Goal: Transaction & Acquisition: Book appointment/travel/reservation

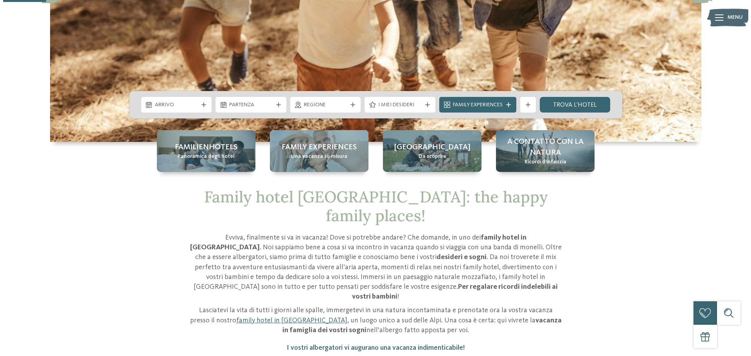
scroll to position [196, 0]
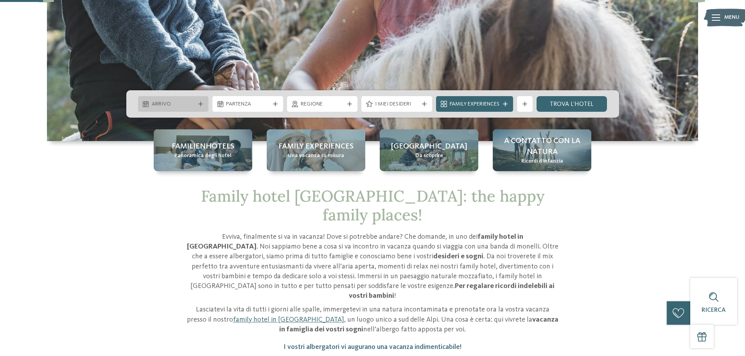
click at [200, 102] on icon at bounding box center [200, 104] width 5 height 5
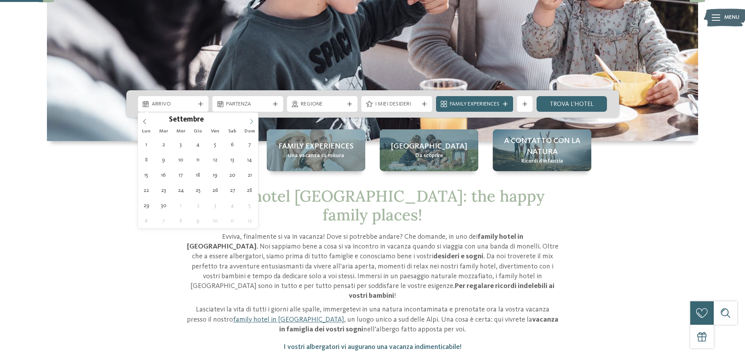
click at [249, 121] on icon at bounding box center [251, 121] width 5 height 5
type input "****"
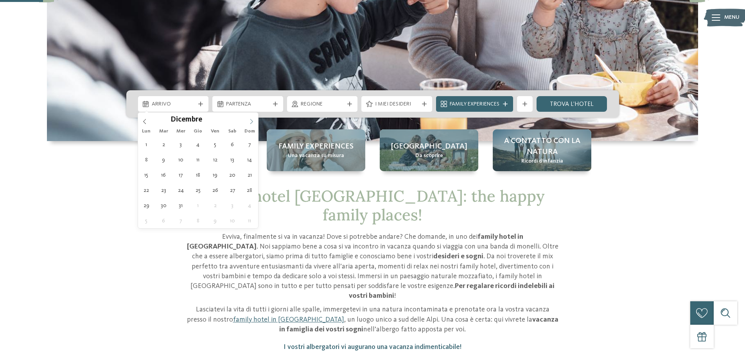
click at [249, 121] on icon at bounding box center [251, 121] width 5 height 5
type div "14.02.2026"
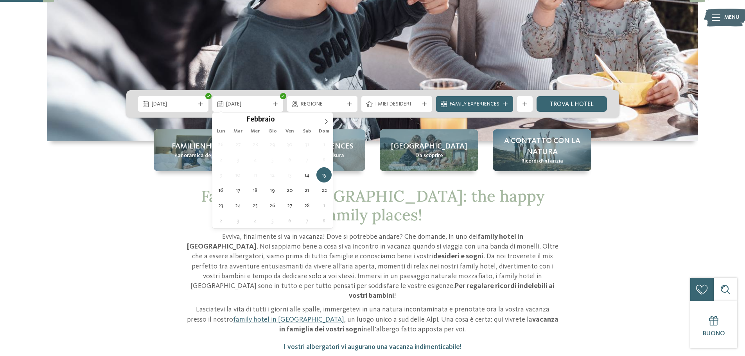
type input "****"
type div "21.02.2026"
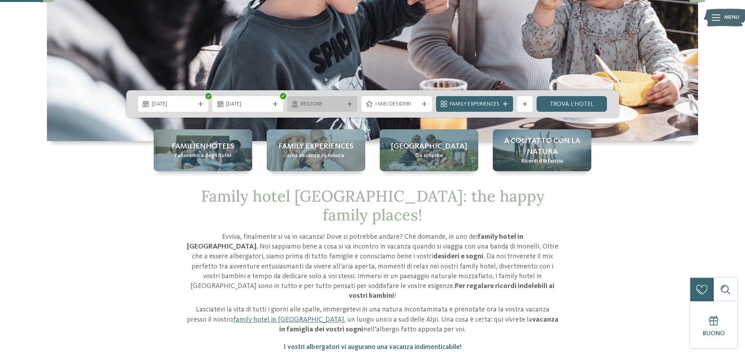
click at [341, 101] on span "Regione" at bounding box center [322, 105] width 43 height 8
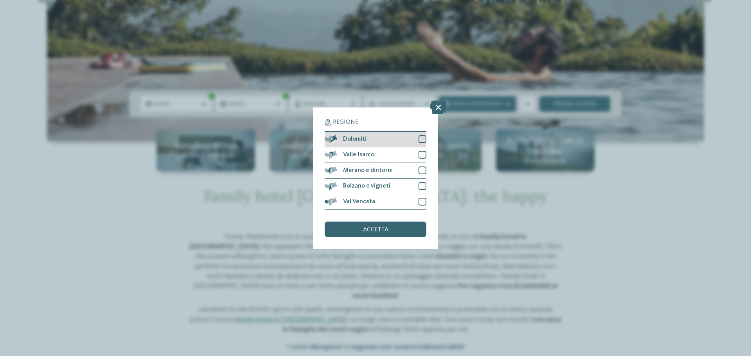
click at [353, 134] on div "Dolomiti" at bounding box center [376, 140] width 102 height 16
click at [356, 223] on div "accetta" at bounding box center [376, 230] width 102 height 16
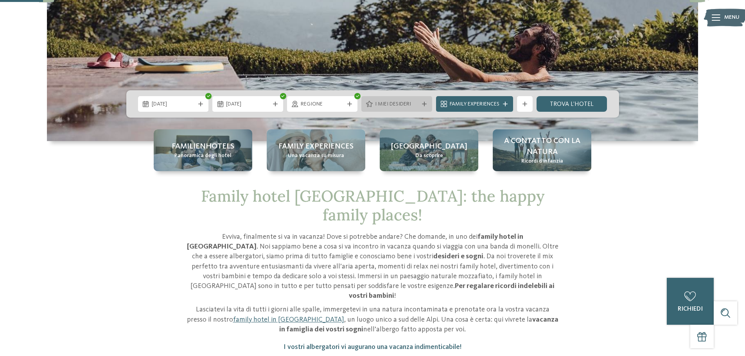
click at [399, 102] on span "I miei desideri" at bounding box center [396, 105] width 43 height 8
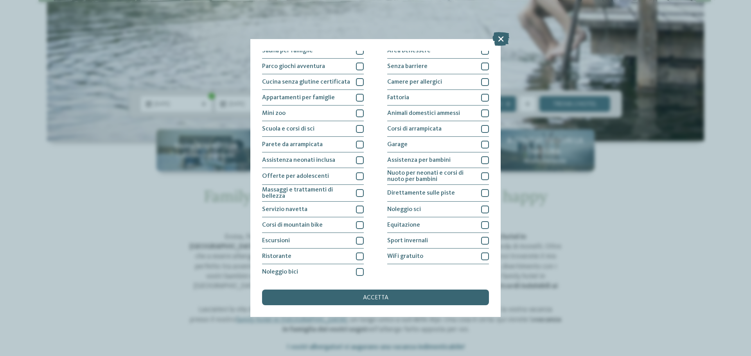
scroll to position [55, 0]
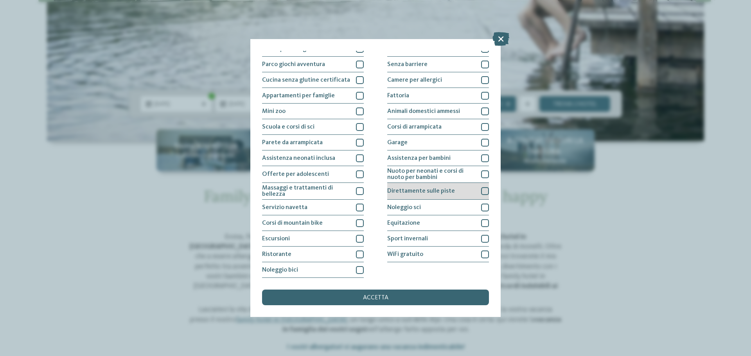
click at [390, 193] on span "Direttamente sulle piste" at bounding box center [421, 191] width 68 height 6
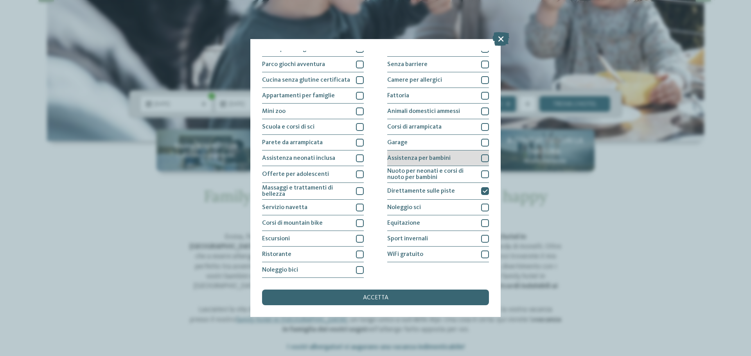
click at [400, 154] on div "Assistenza per bambini" at bounding box center [438, 159] width 102 height 16
click at [383, 293] on div "accetta" at bounding box center [375, 298] width 227 height 16
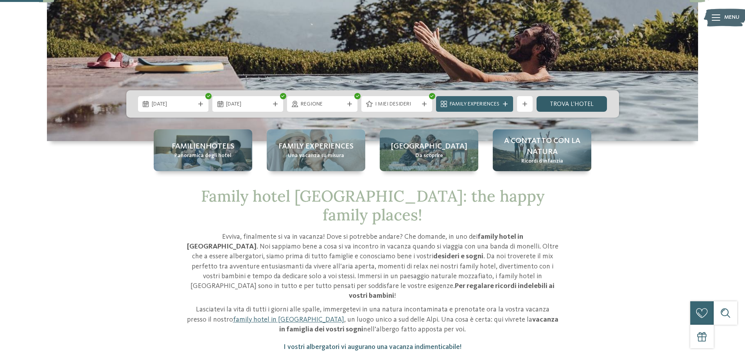
click at [548, 99] on link "trova l’hotel" at bounding box center [572, 104] width 71 height 16
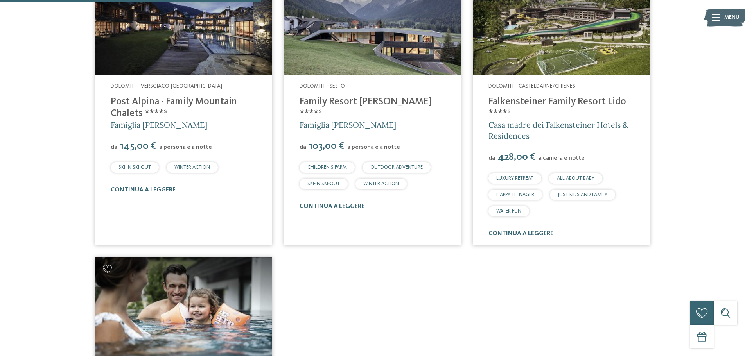
scroll to position [247, 0]
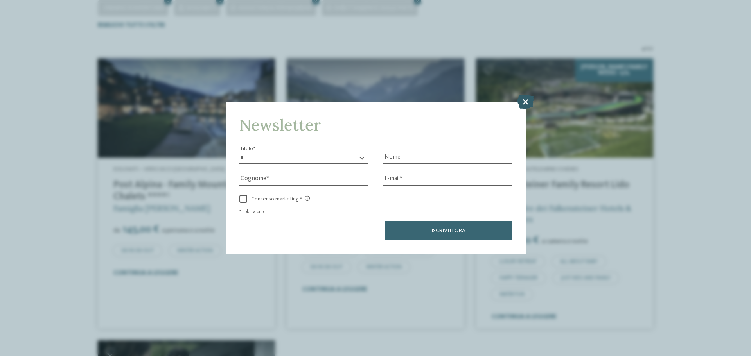
click at [527, 102] on icon at bounding box center [525, 102] width 17 height 14
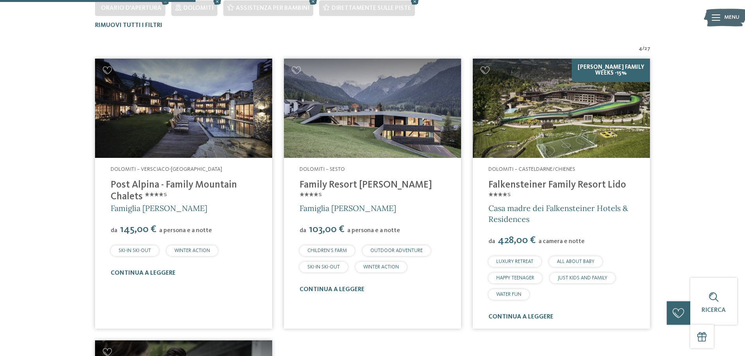
click at [132, 187] on link "Post Alpina - Family Mountain Chalets ****ˢ" at bounding box center [174, 191] width 126 height 22
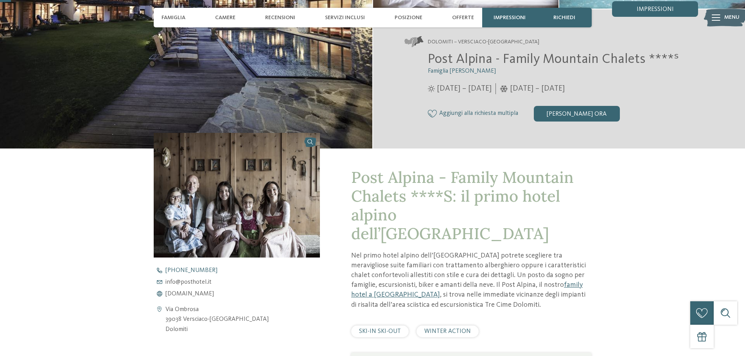
scroll to position [39, 0]
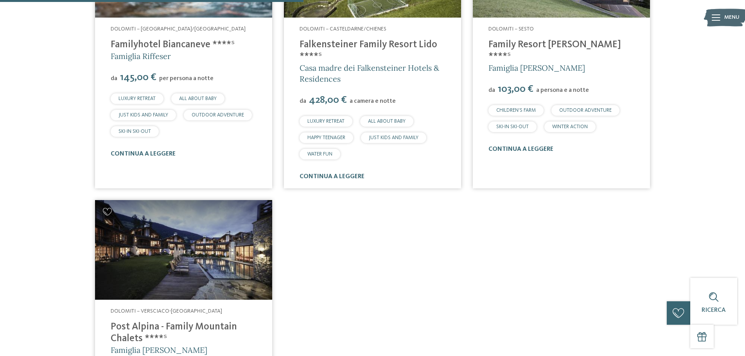
scroll to position [374, 0]
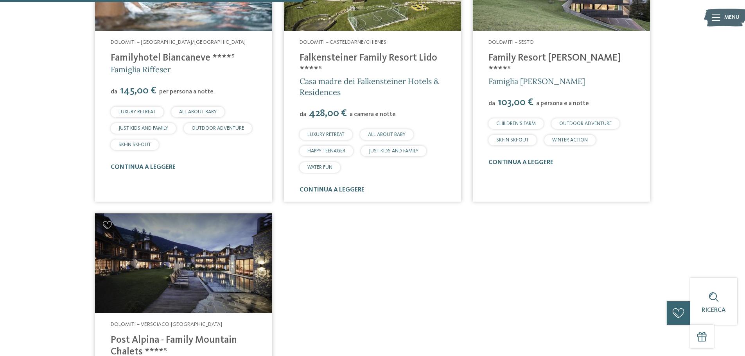
click at [141, 60] on link "Familyhotel Biancaneve ****ˢ" at bounding box center [173, 58] width 124 height 10
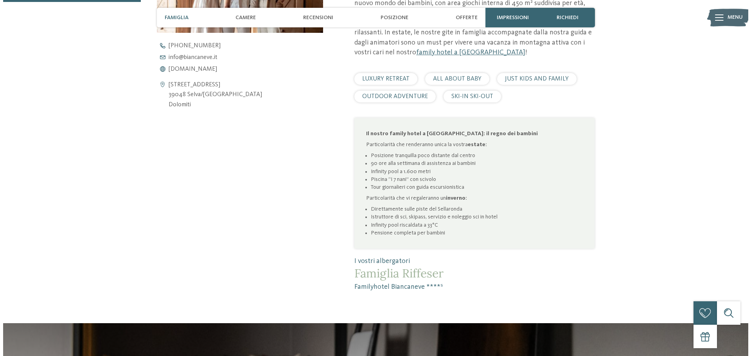
scroll to position [395, 0]
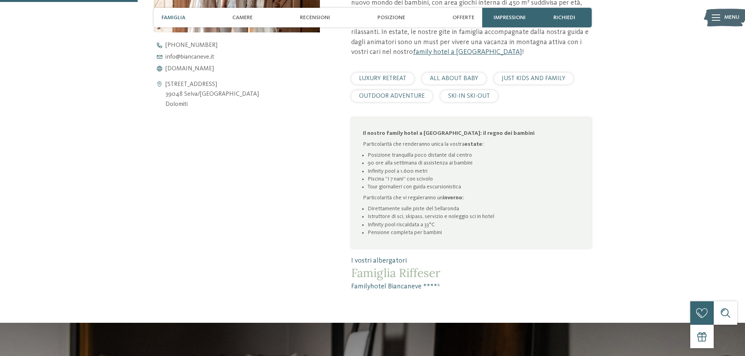
click at [713, 21] on div at bounding box center [716, 18] width 9 height 20
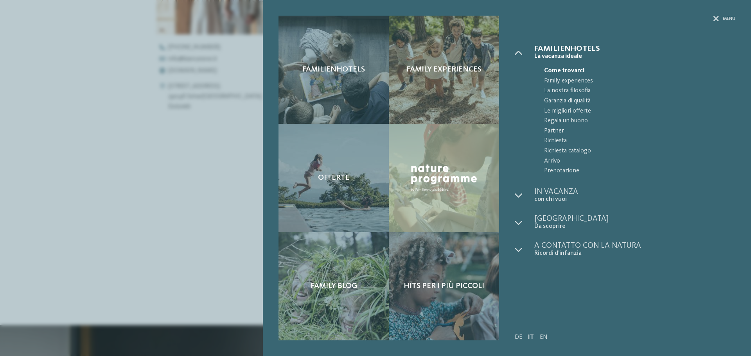
click at [548, 130] on span "Partner" at bounding box center [639, 131] width 191 height 10
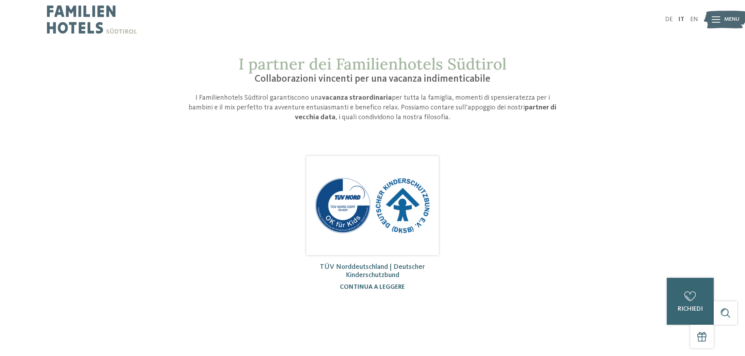
click at [715, 22] on icon at bounding box center [716, 19] width 9 height 6
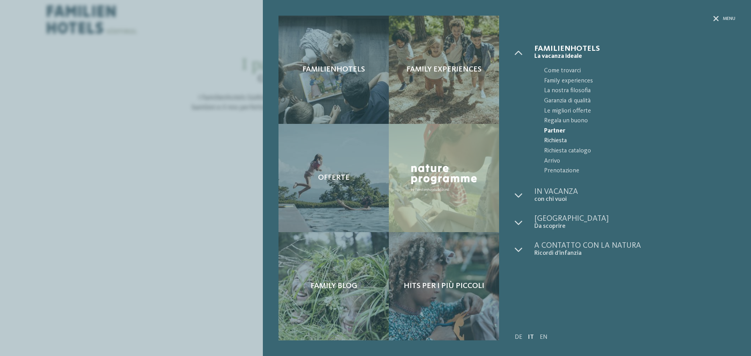
click at [552, 140] on span "Richiesta" at bounding box center [639, 141] width 191 height 10
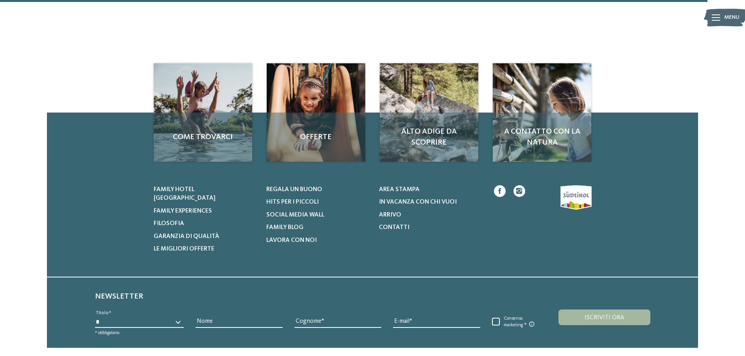
scroll to position [690, 0]
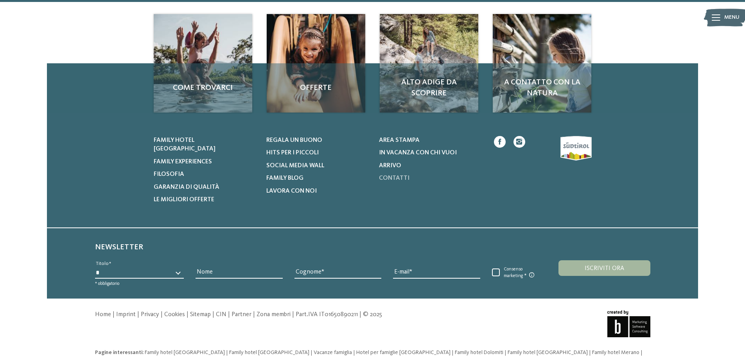
click at [388, 175] on span "Contatti" at bounding box center [394, 178] width 31 height 6
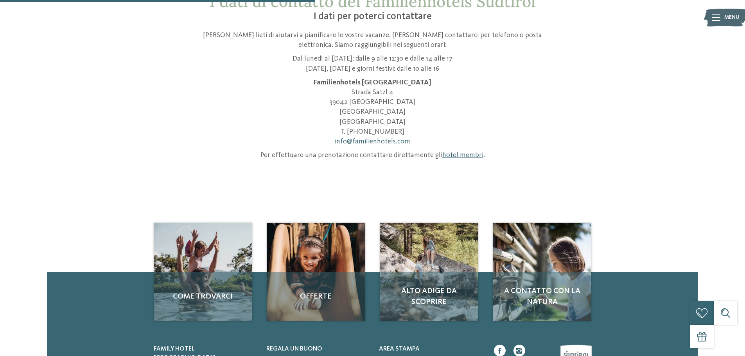
scroll to position [39, 0]
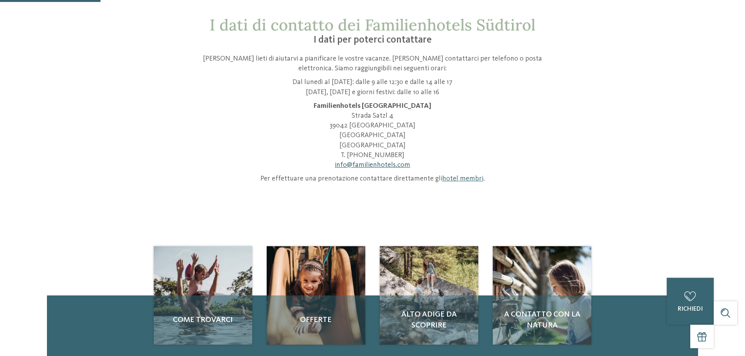
click at [386, 164] on link "info@ no-spam. familienhotels. no-spam. com" at bounding box center [373, 165] width 76 height 7
click at [449, 174] on p "Per effettuare una prenotazione contattare direttamente gli hotel membri ." at bounding box center [373, 179] width 372 height 10
click at [449, 180] on link "hotel membri" at bounding box center [462, 178] width 41 height 7
drag, startPoint x: 426, startPoint y: 166, endPoint x: 331, endPoint y: 166, distance: 94.3
click at [331, 166] on p "Familienhotels Südtirol Strada Satzl 4 39042 Bressanone Alto Adige Italia T. +3…" at bounding box center [373, 135] width 372 height 69
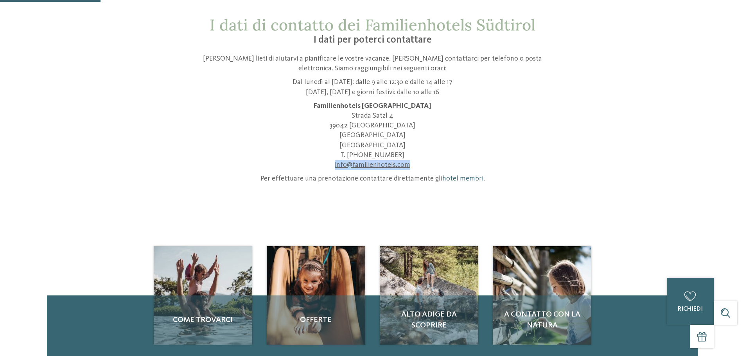
copy link "info@ no-spam. familienhotels. no-spam. com"
click at [300, 88] on p "Dal lunedì al venerdì: dalle 9 alle 12:30 e dalle 14 alle 17 Sabato, domenica e…" at bounding box center [373, 87] width 372 height 20
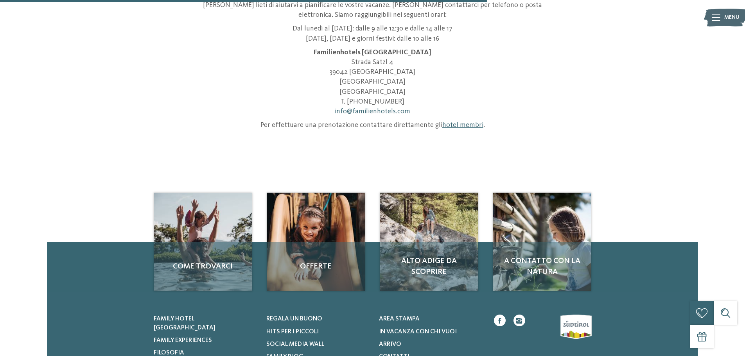
scroll to position [0, 0]
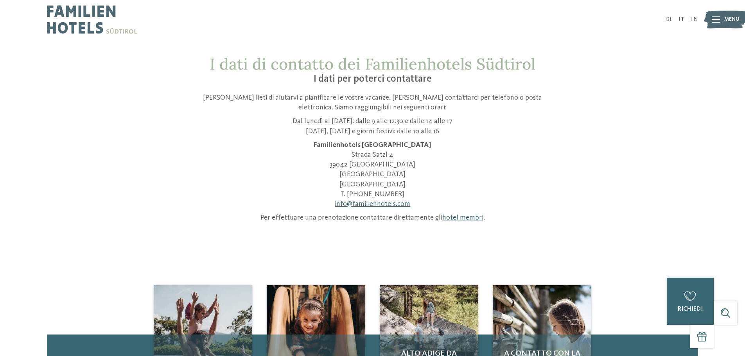
click at [84, 31] on img at bounding box center [92, 19] width 90 height 39
click at [459, 216] on link "hotel membri" at bounding box center [462, 217] width 41 height 7
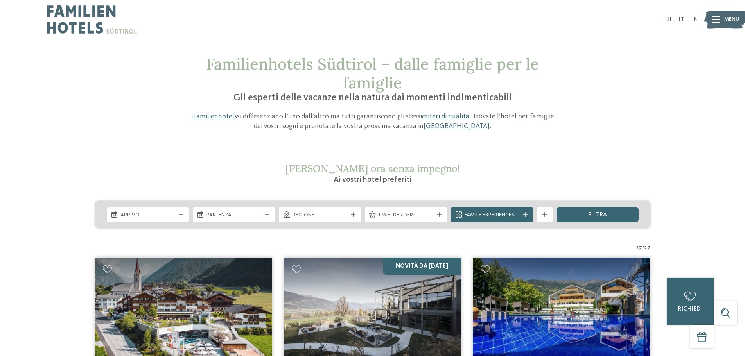
scroll to position [117, 0]
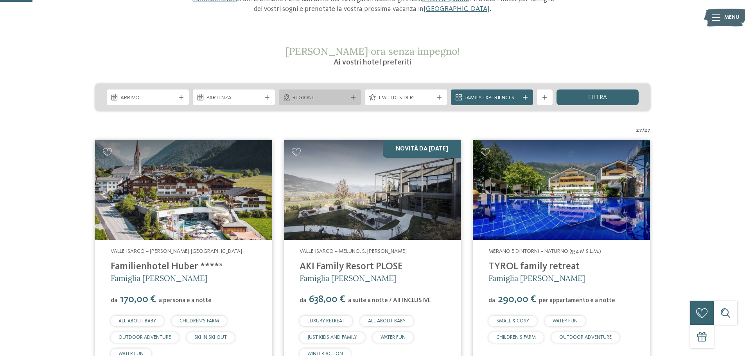
click at [340, 93] on div "Regione" at bounding box center [320, 97] width 59 height 9
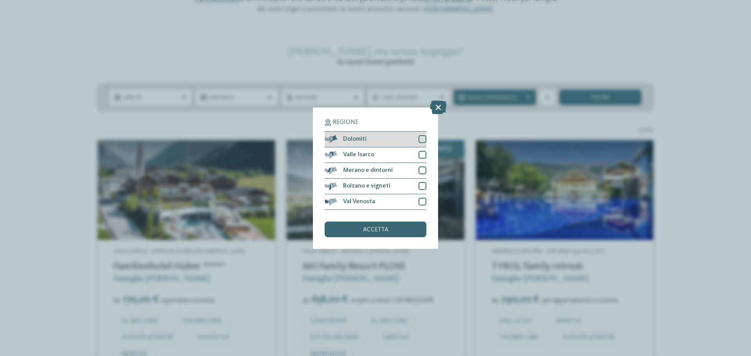
click at [356, 136] on span "Dolomiti" at bounding box center [354, 139] width 23 height 6
click at [383, 232] on span "accetta" at bounding box center [375, 230] width 25 height 6
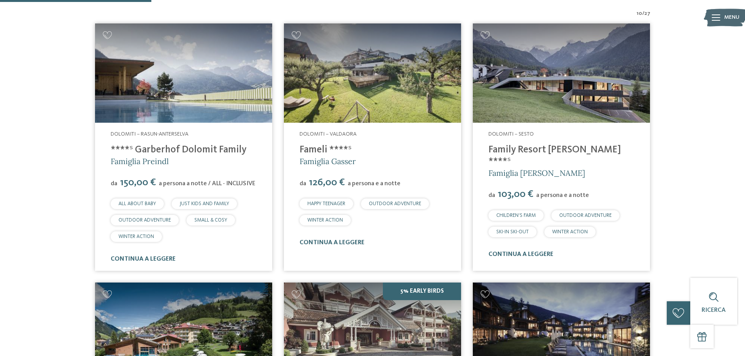
scroll to position [296, 0]
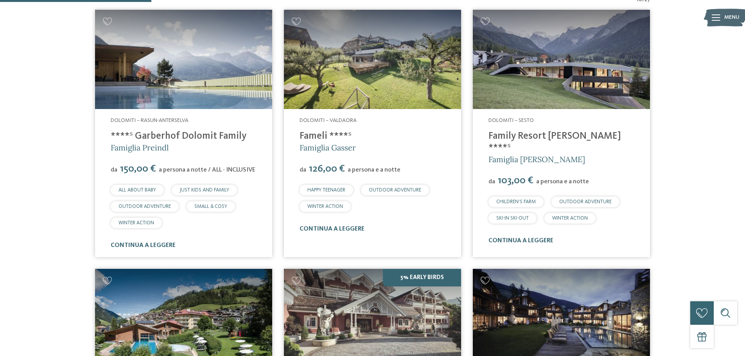
click at [557, 154] on h5 "Famiglia Rainer" at bounding box center [562, 159] width 146 height 11
click at [514, 238] on link "continua a leggere" at bounding box center [521, 241] width 65 height 6
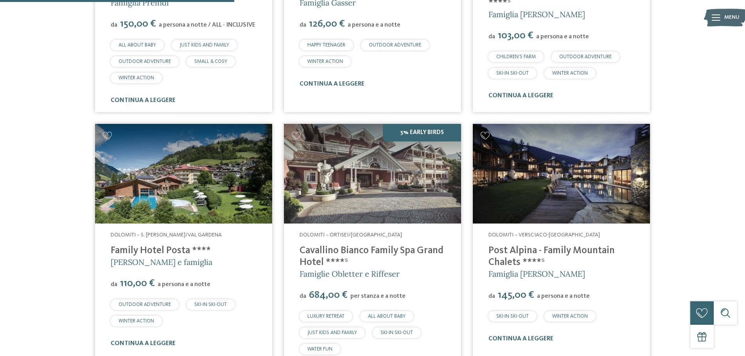
scroll to position [491, 0]
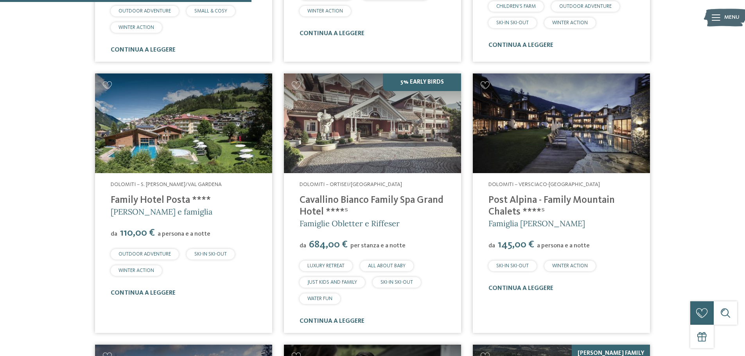
click at [151, 199] on link "Family Hotel Posta ****" at bounding box center [161, 201] width 100 height 10
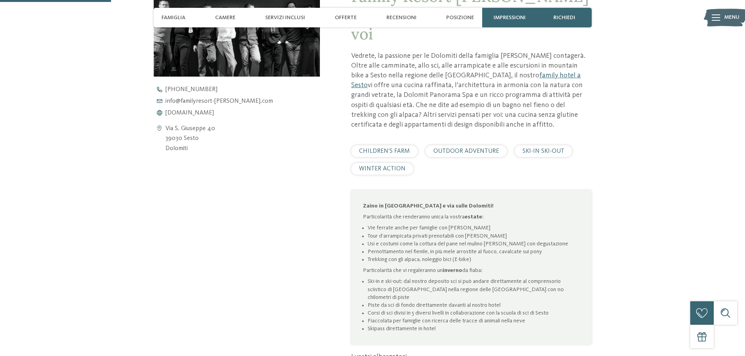
scroll to position [352, 0]
click at [190, 113] on span "www.familyresort-rainer.com" at bounding box center [189, 112] width 49 height 6
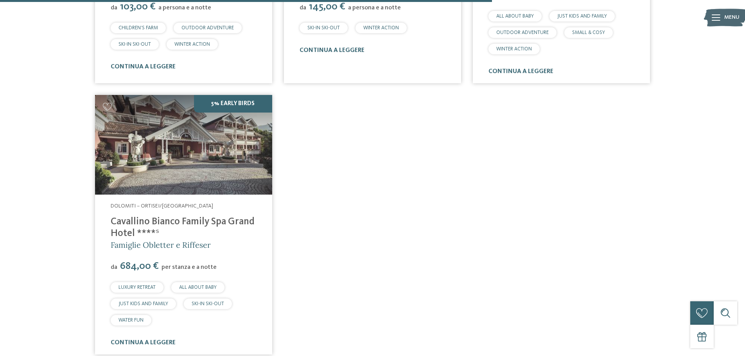
scroll to position [1078, 0]
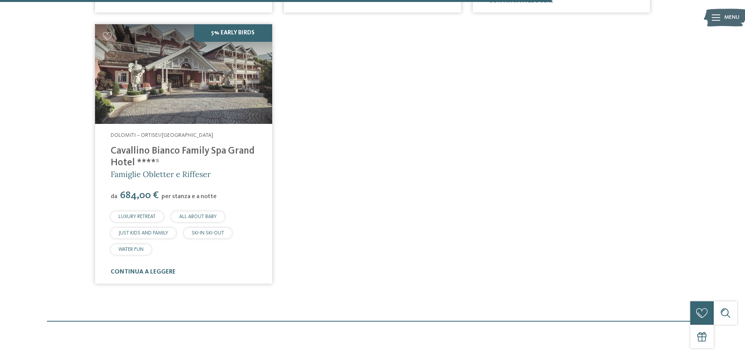
click at [131, 149] on link "Cavallino Bianco Family Spa Grand Hotel ****ˢ" at bounding box center [183, 157] width 144 height 22
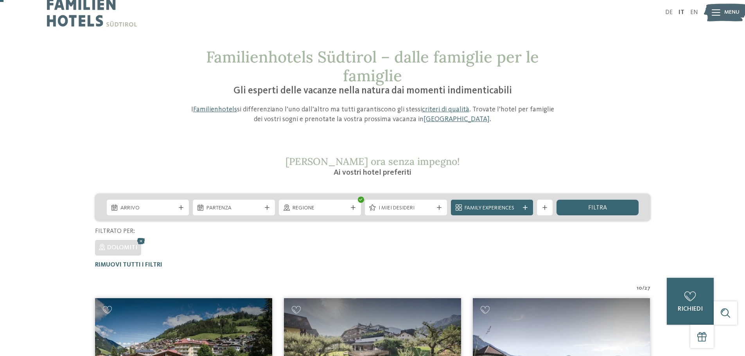
scroll to position [0, 0]
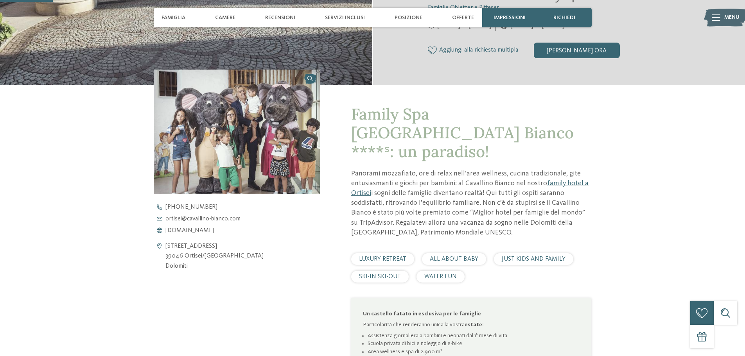
scroll to position [274, 0]
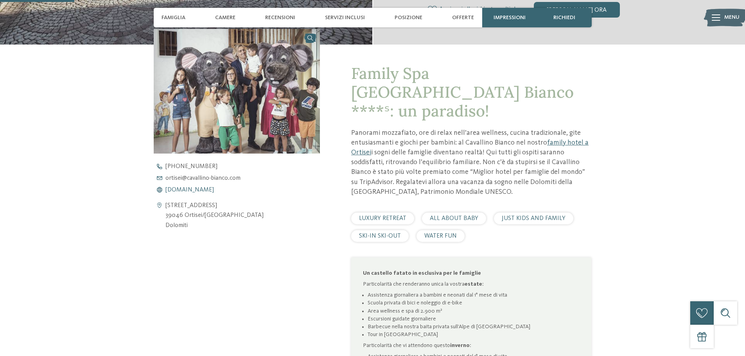
click at [195, 190] on span "[DOMAIN_NAME]" at bounding box center [189, 190] width 49 height 6
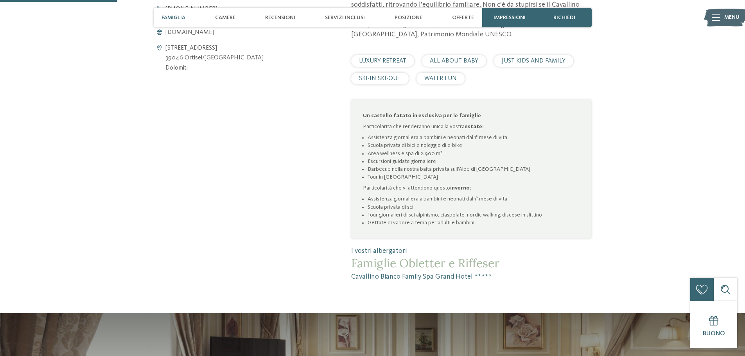
scroll to position [352, 0]
